Goal: Navigation & Orientation: Find specific page/section

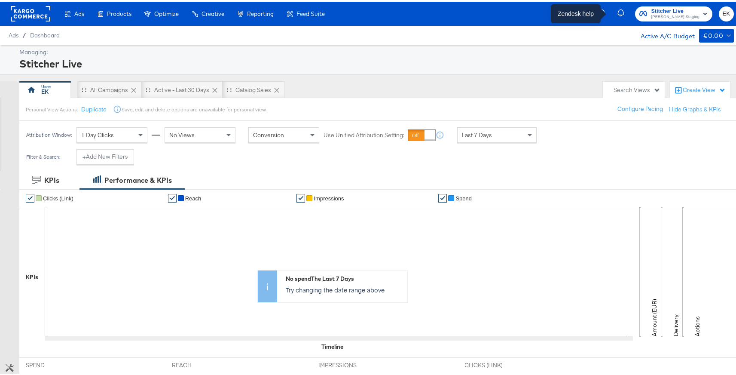
click at [606, 14] on icon "button" at bounding box center [602, 12] width 8 height 8
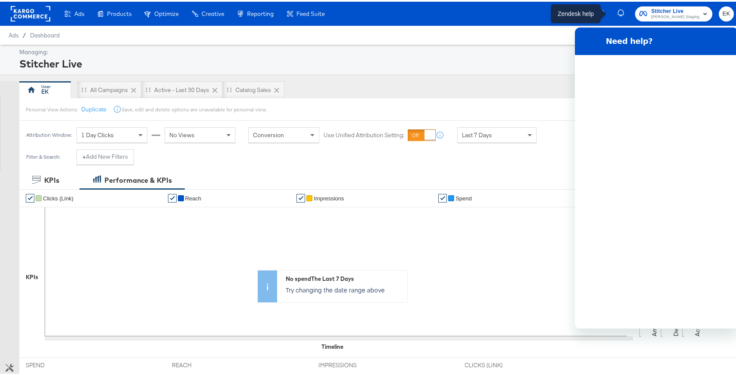
click at [606, 10] on icon "button" at bounding box center [602, 12] width 8 height 8
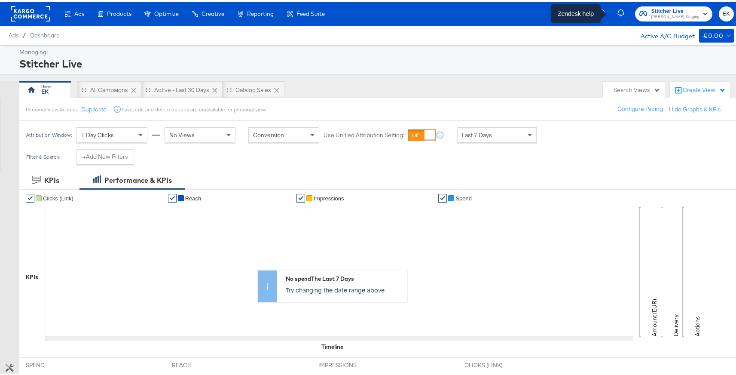
click at [606, 15] on icon "button" at bounding box center [602, 12] width 8 height 8
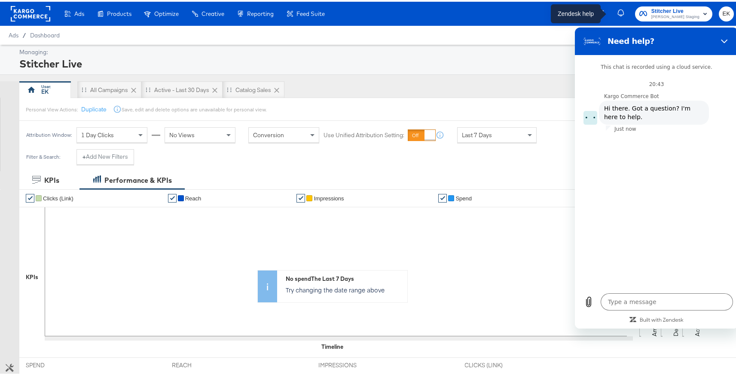
click at [604, 12] on icon "button" at bounding box center [601, 11] width 4 height 4
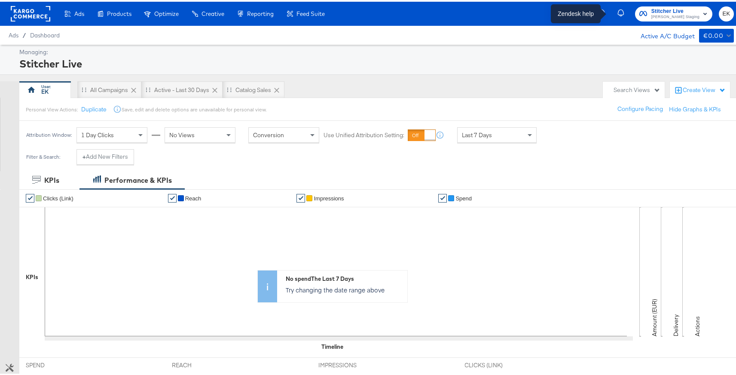
click at [602, 11] on icon "button" at bounding box center [601, 10] width 2 height 3
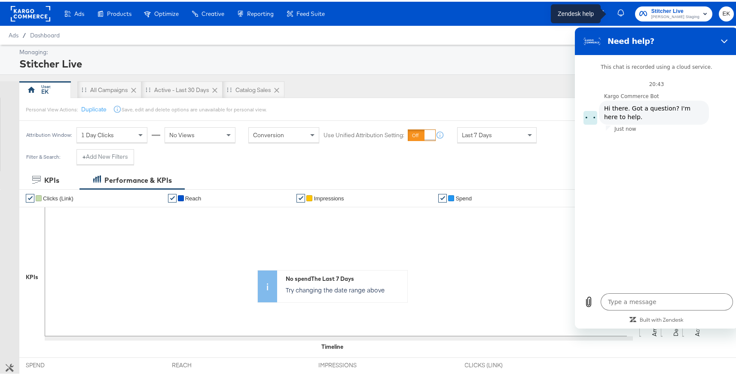
click at [604, 11] on icon "button" at bounding box center [601, 11] width 4 height 4
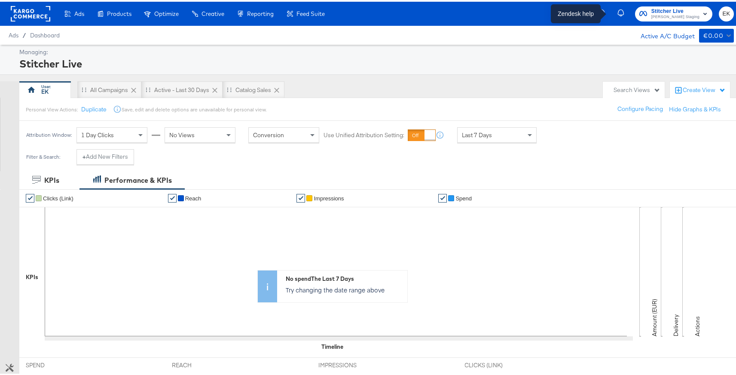
click at [602, 11] on icon "button" at bounding box center [601, 10] width 2 height 3
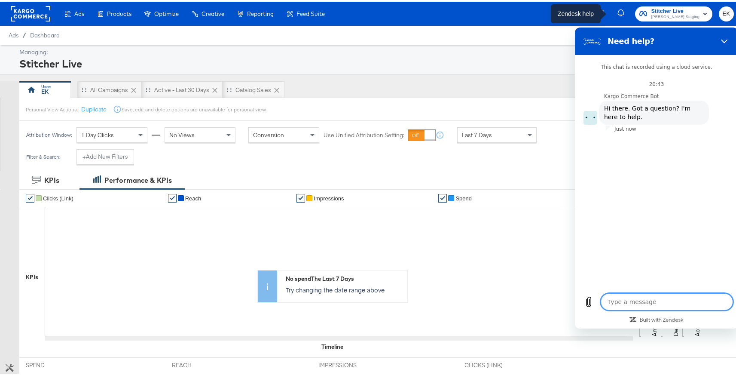
click at [604, 11] on icon "button" at bounding box center [601, 11] width 4 height 4
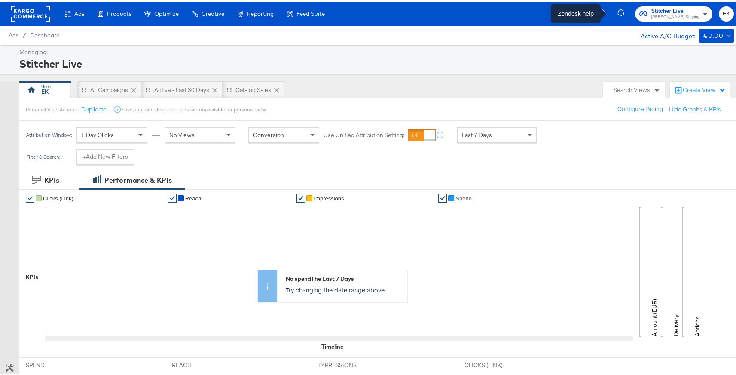
click at [602, 11] on icon "button" at bounding box center [601, 10] width 2 height 3
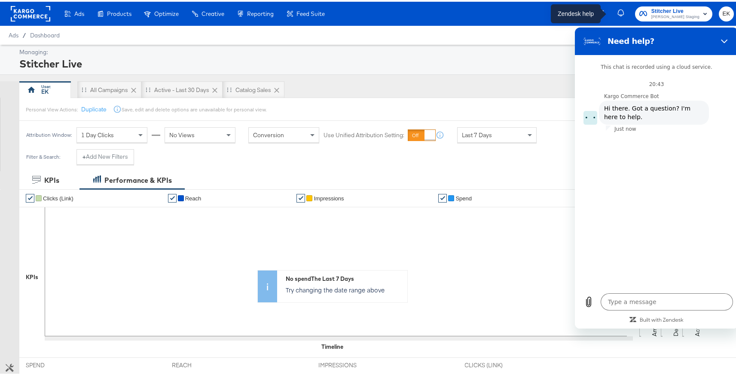
click at [604, 11] on icon "button" at bounding box center [601, 11] width 4 height 4
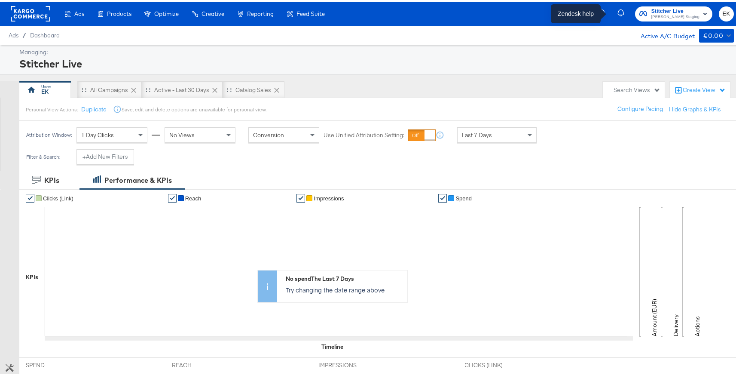
click at [602, 11] on icon "button" at bounding box center [601, 10] width 2 height 3
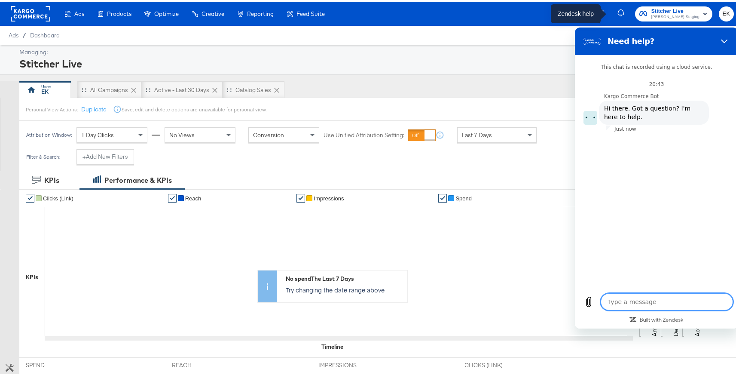
click at [604, 11] on icon "button" at bounding box center [601, 11] width 4 height 4
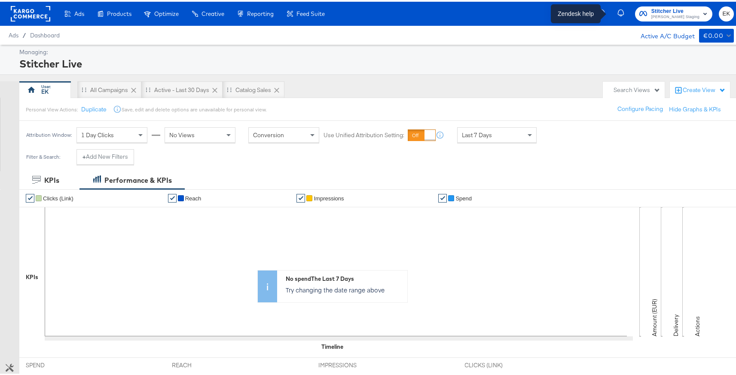
click at [602, 11] on icon "button" at bounding box center [601, 10] width 2 height 3
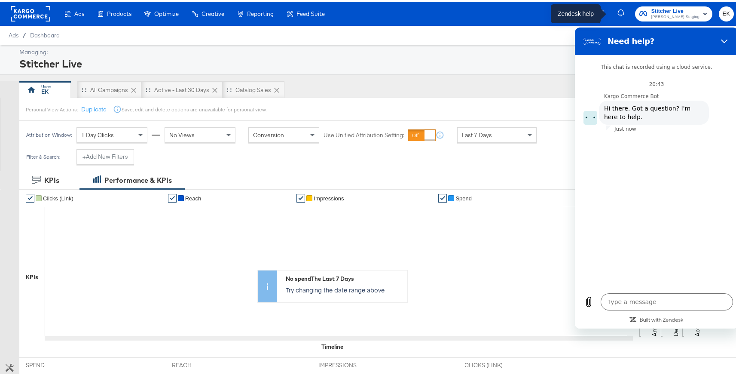
click at [604, 11] on icon "button" at bounding box center [601, 11] width 4 height 4
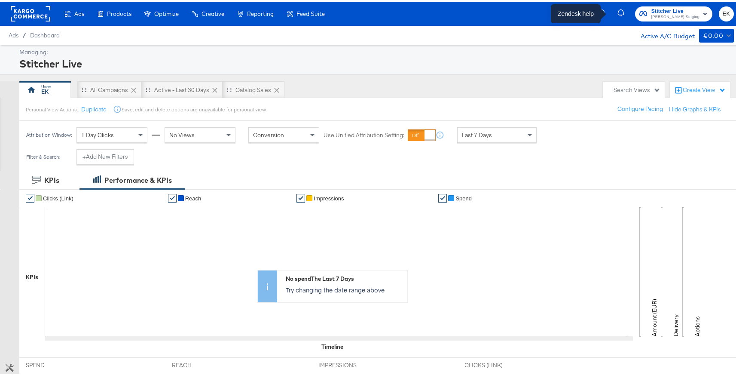
click at [602, 11] on icon "button" at bounding box center [601, 10] width 2 height 3
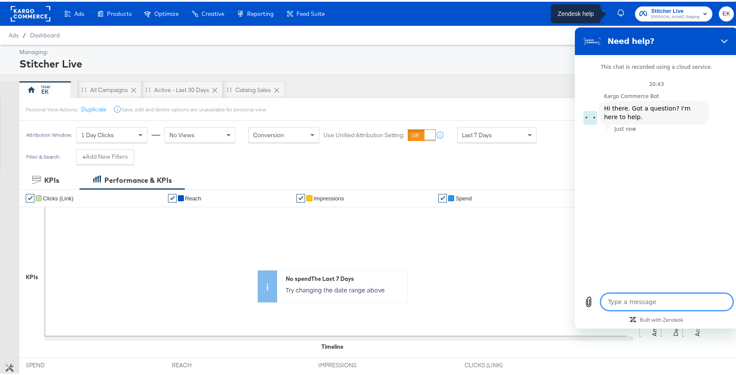
click at [604, 11] on icon "button" at bounding box center [601, 11] width 4 height 4
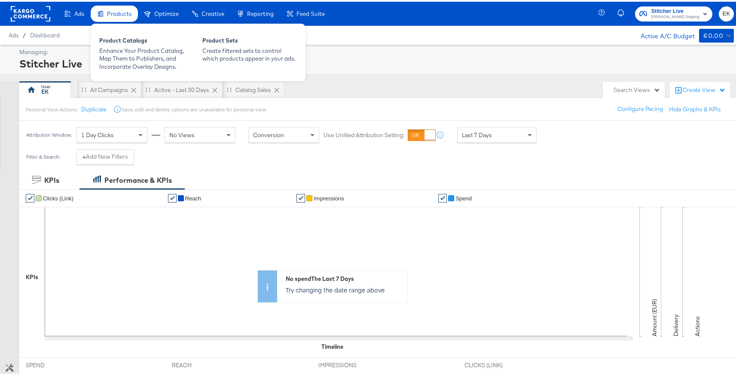
type textarea "x"
